Goal: Check status: Check status

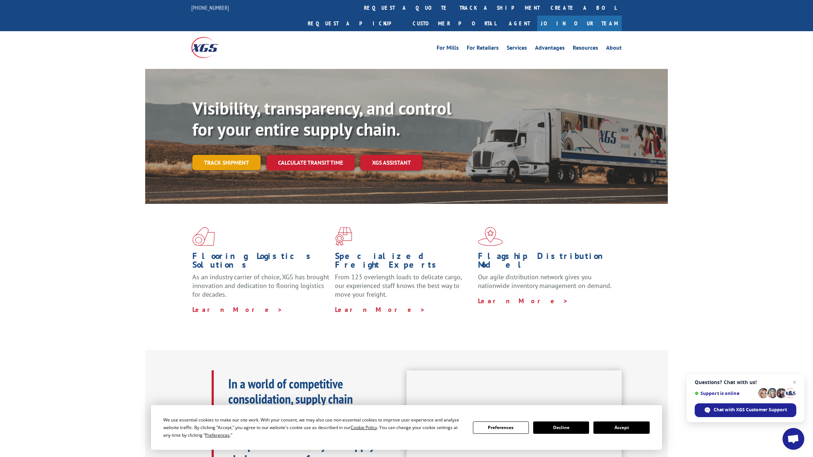
click at [230, 155] on link "Track shipment" at bounding box center [226, 162] width 68 height 15
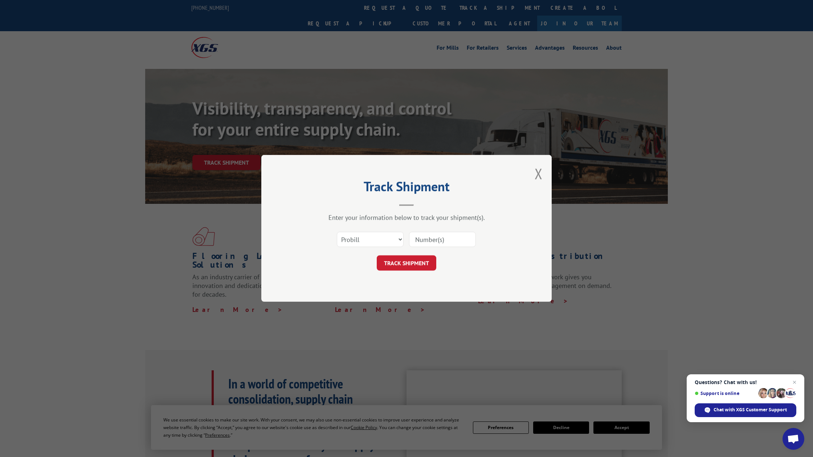
click at [371, 234] on div "Select category... Probill BOL PO" at bounding box center [370, 239] width 66 height 17
click at [425, 239] on input at bounding box center [442, 239] width 67 height 15
type input "406922-01"
click at [406, 263] on button "TRACK SHIPMENT" at bounding box center [406, 263] width 59 height 15
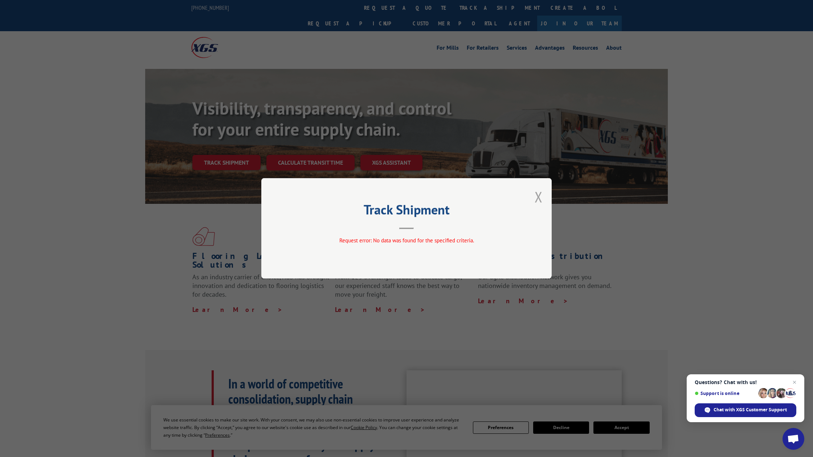
click at [537, 194] on button "Close modal" at bounding box center [538, 196] width 8 height 19
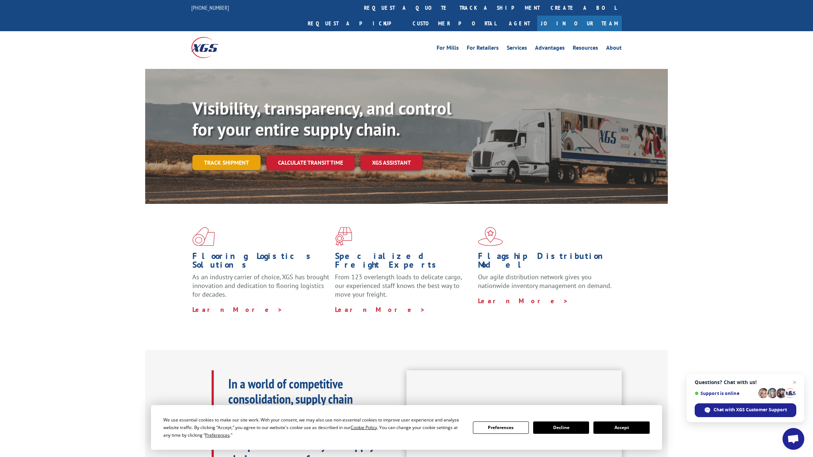
click at [221, 155] on link "Track shipment" at bounding box center [226, 162] width 68 height 15
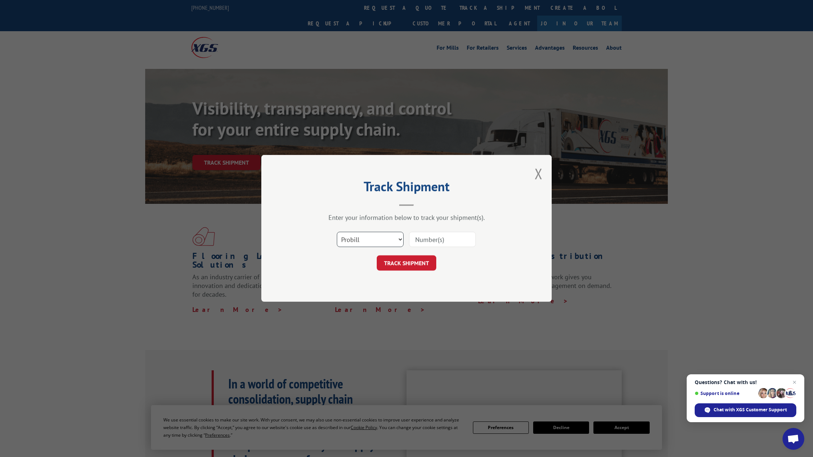
select select "bol"
click at [428, 236] on input at bounding box center [442, 239] width 67 height 15
type input "406922-01"
click at [411, 260] on button "TRACK SHIPMENT" at bounding box center [406, 263] width 59 height 15
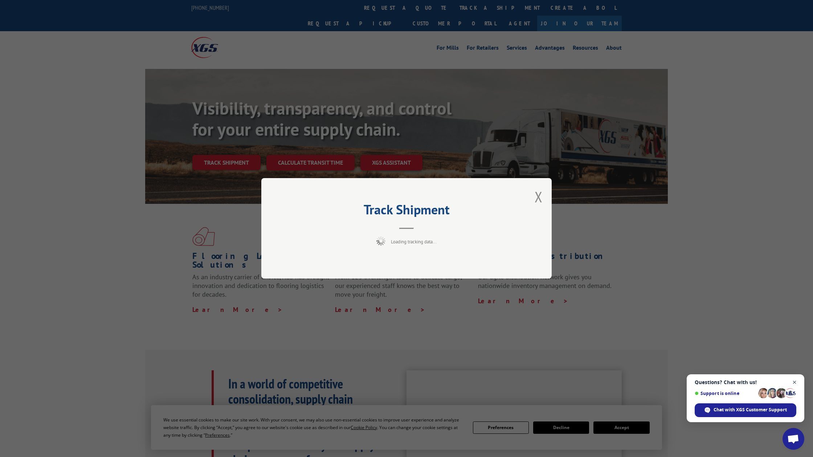
click at [793, 382] on span "Close chat" at bounding box center [794, 382] width 9 height 9
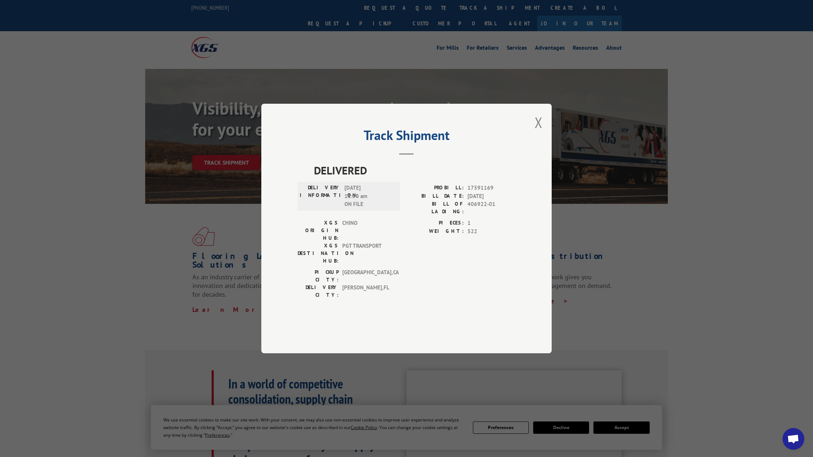
scroll to position [3, 0]
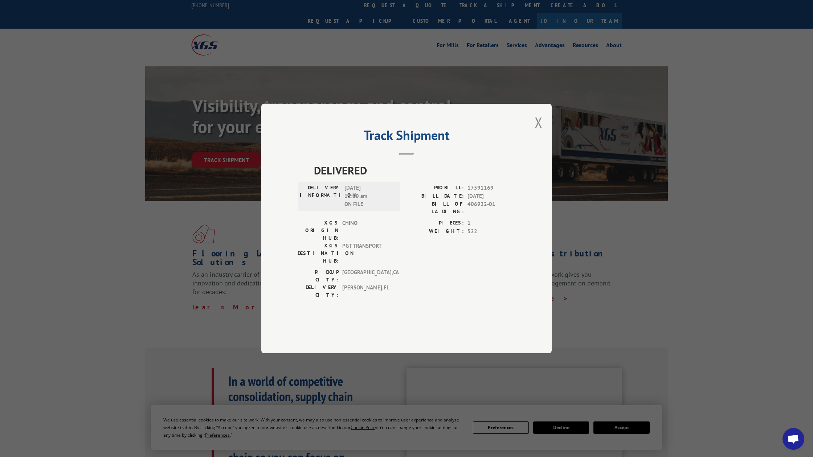
click at [525, 148] on div "Track Shipment DELIVERED DELIVERY INFORMATION: [DATE] 11:50 am ON FILE PROBILL:…" at bounding box center [406, 229] width 290 height 250
click at [533, 142] on div "Track Shipment DELIVERED DELIVERY INFORMATION: [DATE] 11:50 am ON FILE PROBILL:…" at bounding box center [406, 229] width 290 height 250
click at [538, 132] on button "Close modal" at bounding box center [538, 122] width 8 height 19
